Goal: Task Accomplishment & Management: Understand process/instructions

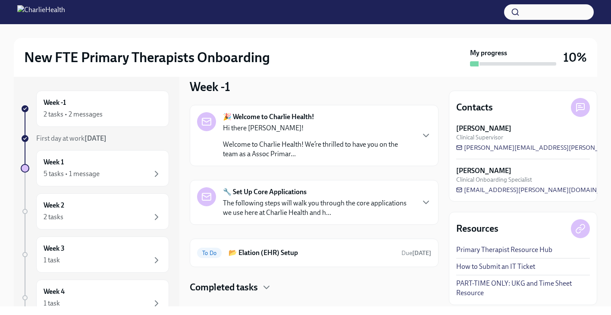
scroll to position [18, 0]
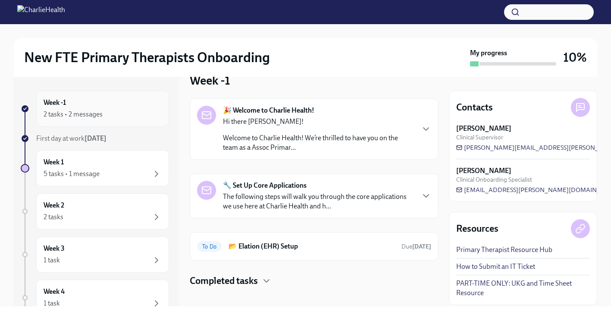
click at [75, 111] on div "2 tasks • 2 messages" at bounding box center [73, 113] width 59 height 9
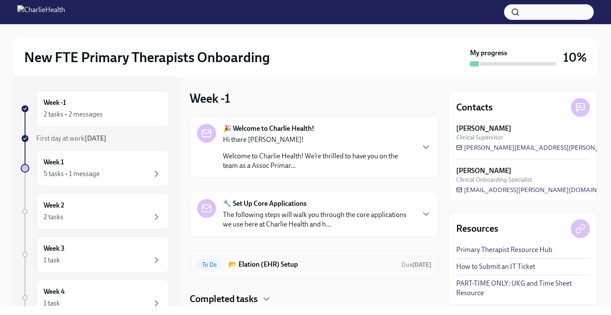
scroll to position [27, 0]
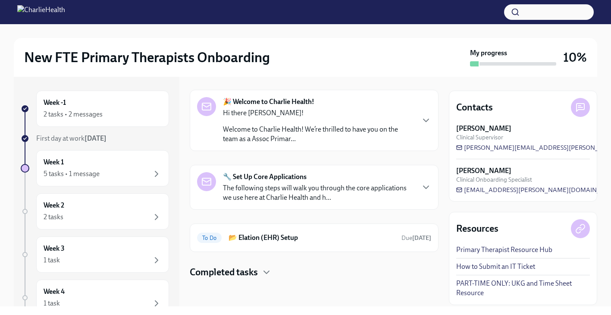
click at [517, 251] on link "Primary Therapist Resource Hub" at bounding box center [504, 249] width 96 height 9
click at [107, 114] on div "2 tasks • 2 messages" at bounding box center [103, 114] width 118 height 10
click at [245, 272] on h4 "Completed tasks" at bounding box center [224, 271] width 68 height 13
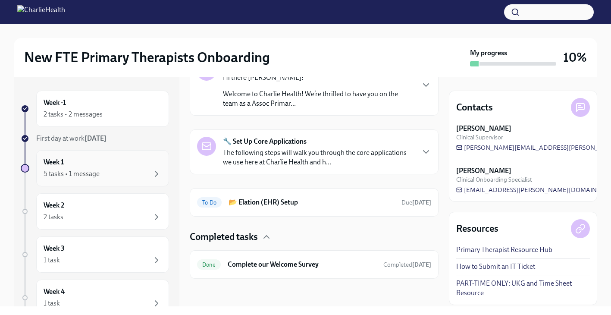
click at [124, 176] on div "5 tasks • 1 message" at bounding box center [103, 173] width 118 height 10
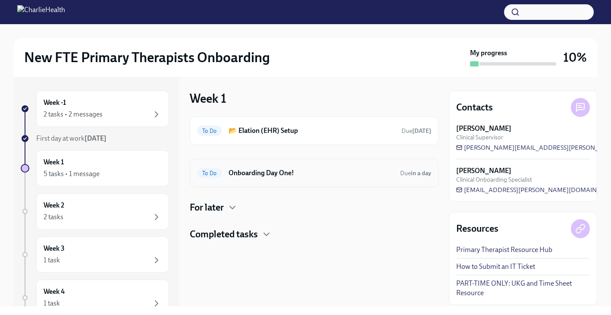
click at [277, 171] on h6 "Onboarding Day One!" at bounding box center [310, 172] width 165 height 9
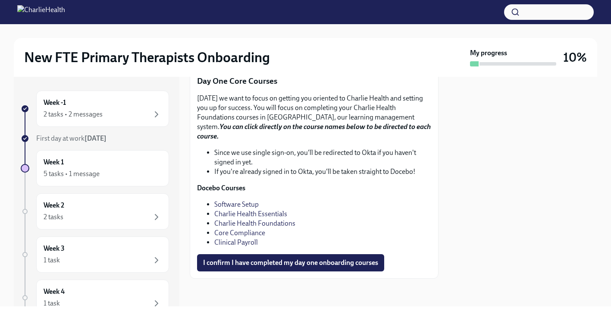
scroll to position [1195, 0]
click at [244, 207] on link "Software Setup" at bounding box center [236, 204] width 44 height 8
